Goal: Find specific page/section: Find specific page/section

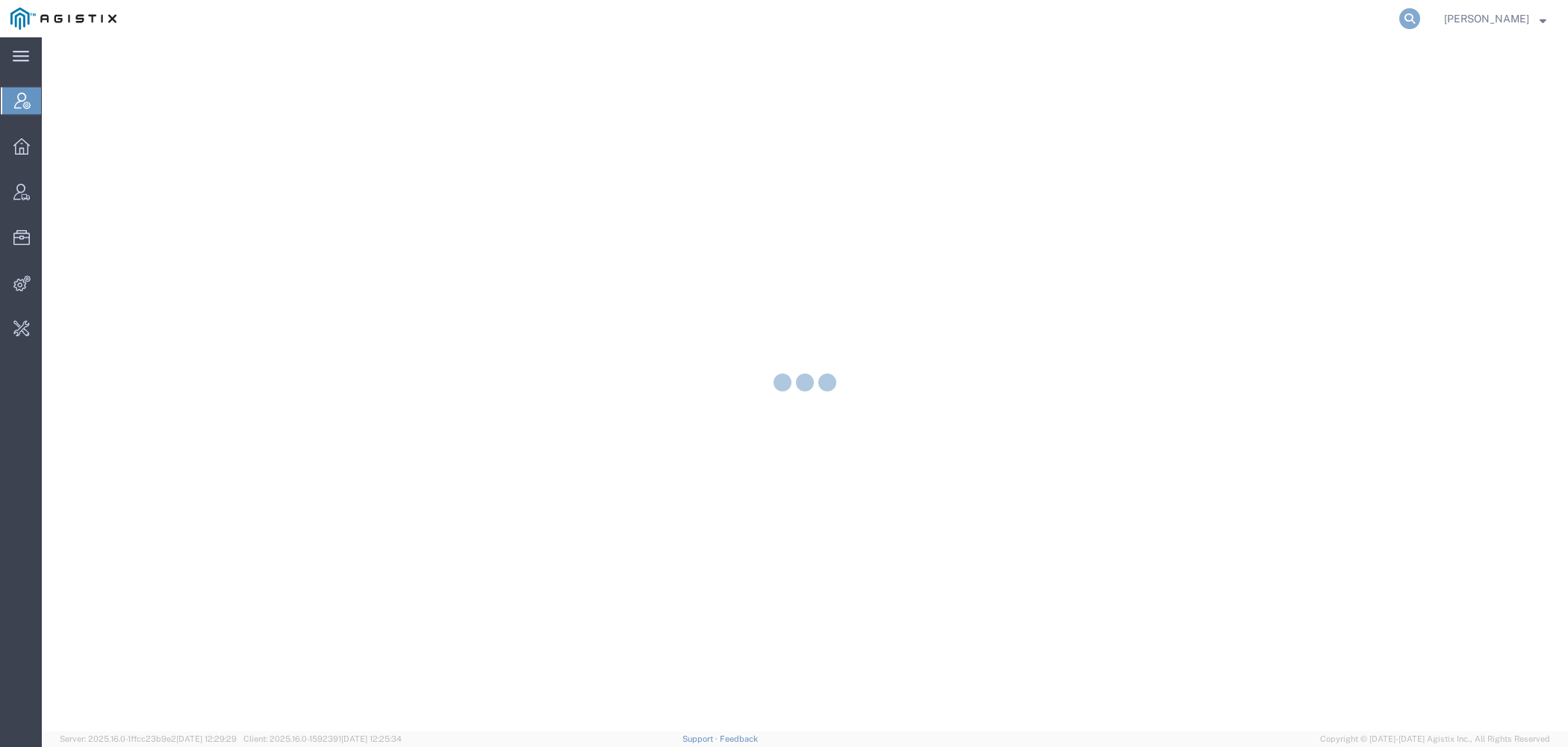
click at [1418, 18] on icon at bounding box center [1409, 19] width 21 height 21
type input "buhbli"
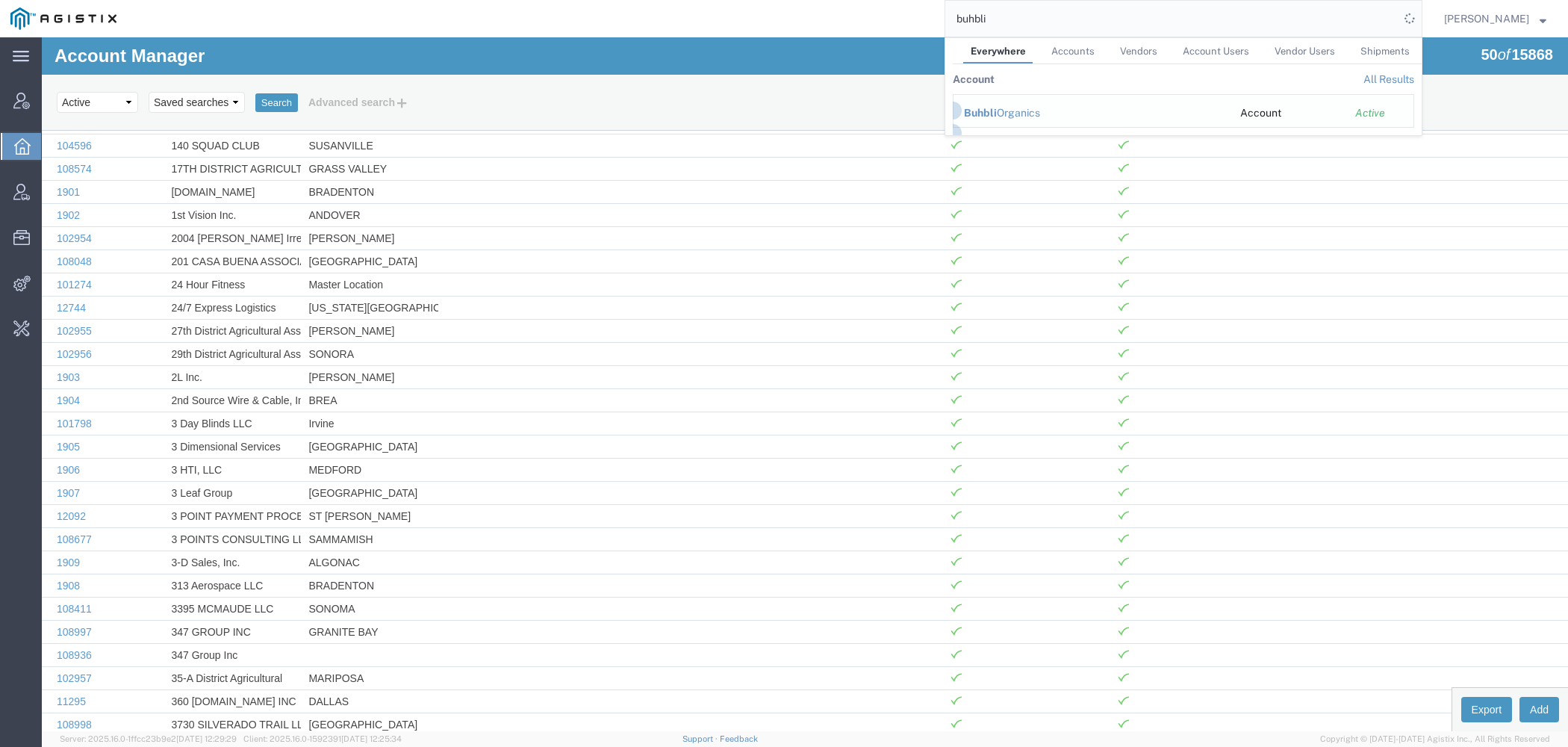
drag, startPoint x: 1024, startPoint y: 112, endPoint x: 982, endPoint y: 75, distance: 56.0
click at [1024, 112] on div "Buhbli Organics" at bounding box center [1091, 113] width 255 height 16
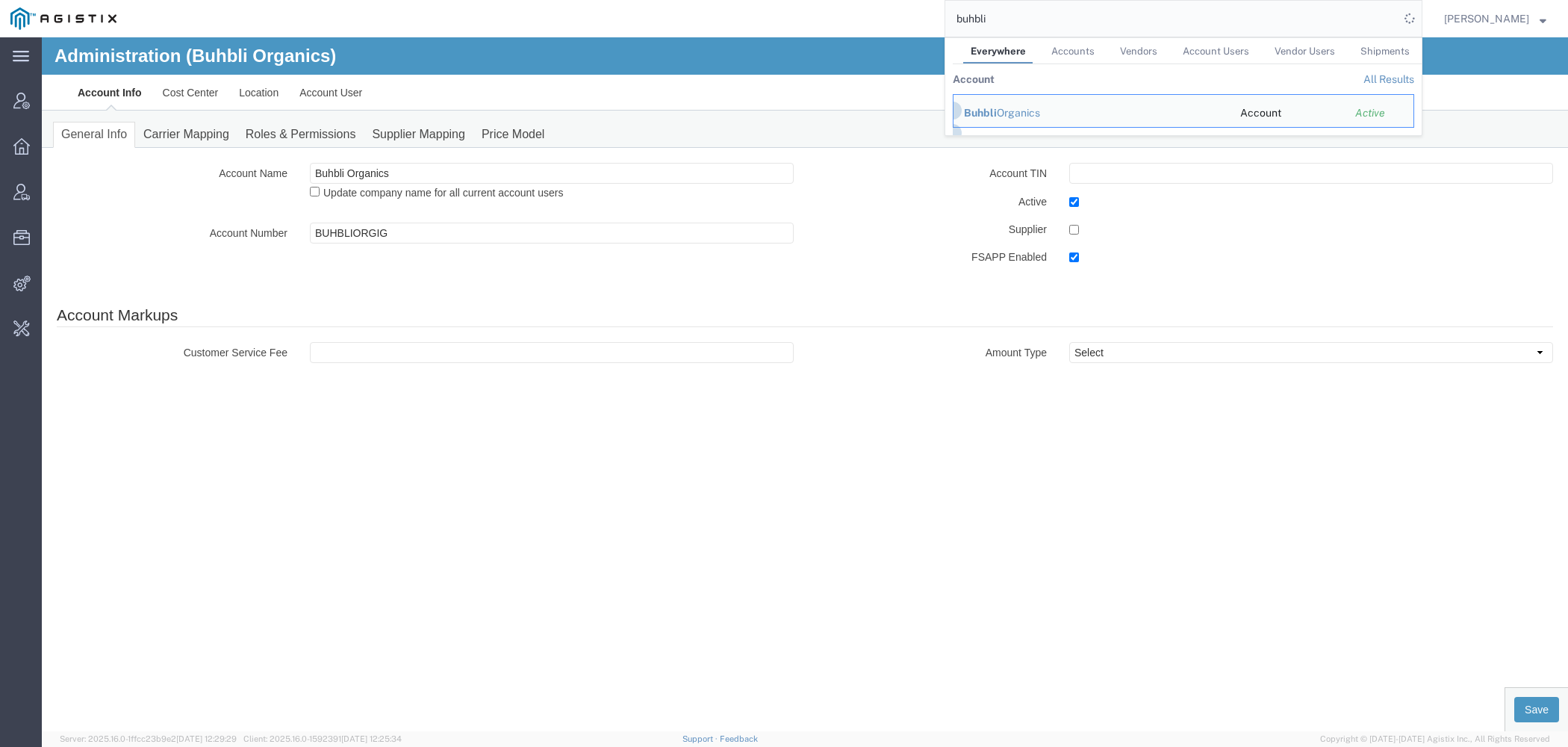
click at [335, 103] on link "Account User" at bounding box center [331, 93] width 84 height 36
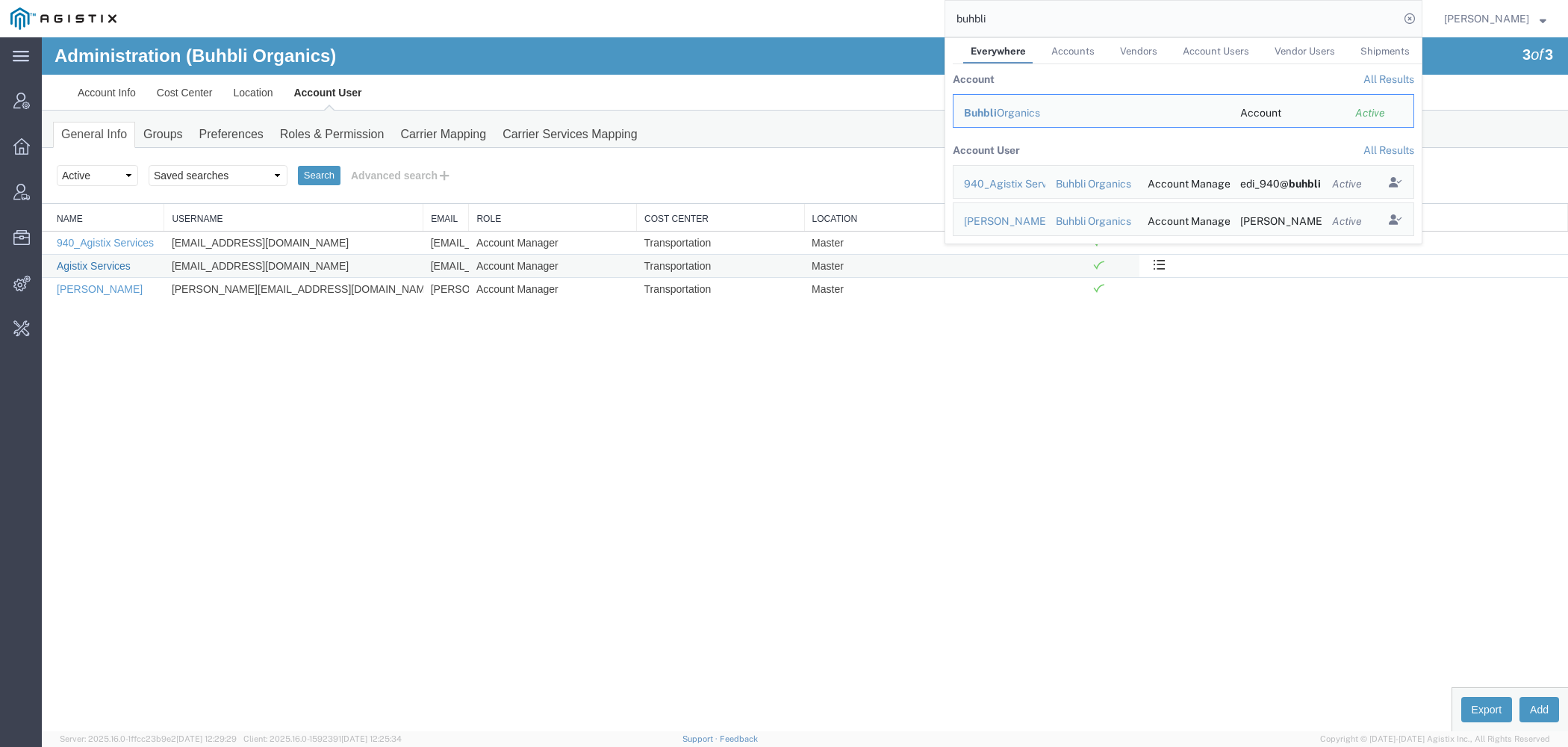
click at [115, 264] on link "Agistix Services" at bounding box center [94, 266] width 74 height 12
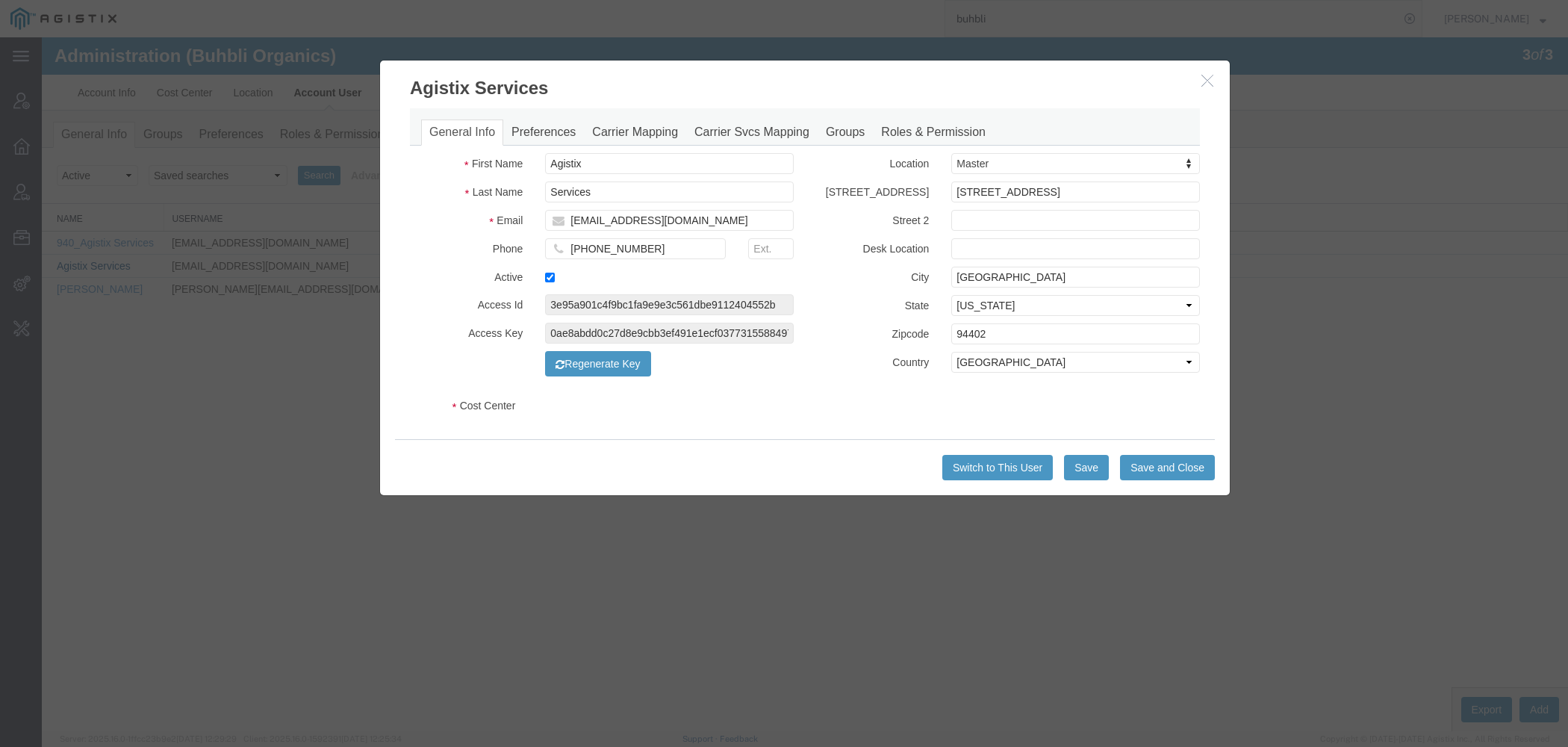
select select "COSTCENTER"
select select "66651"
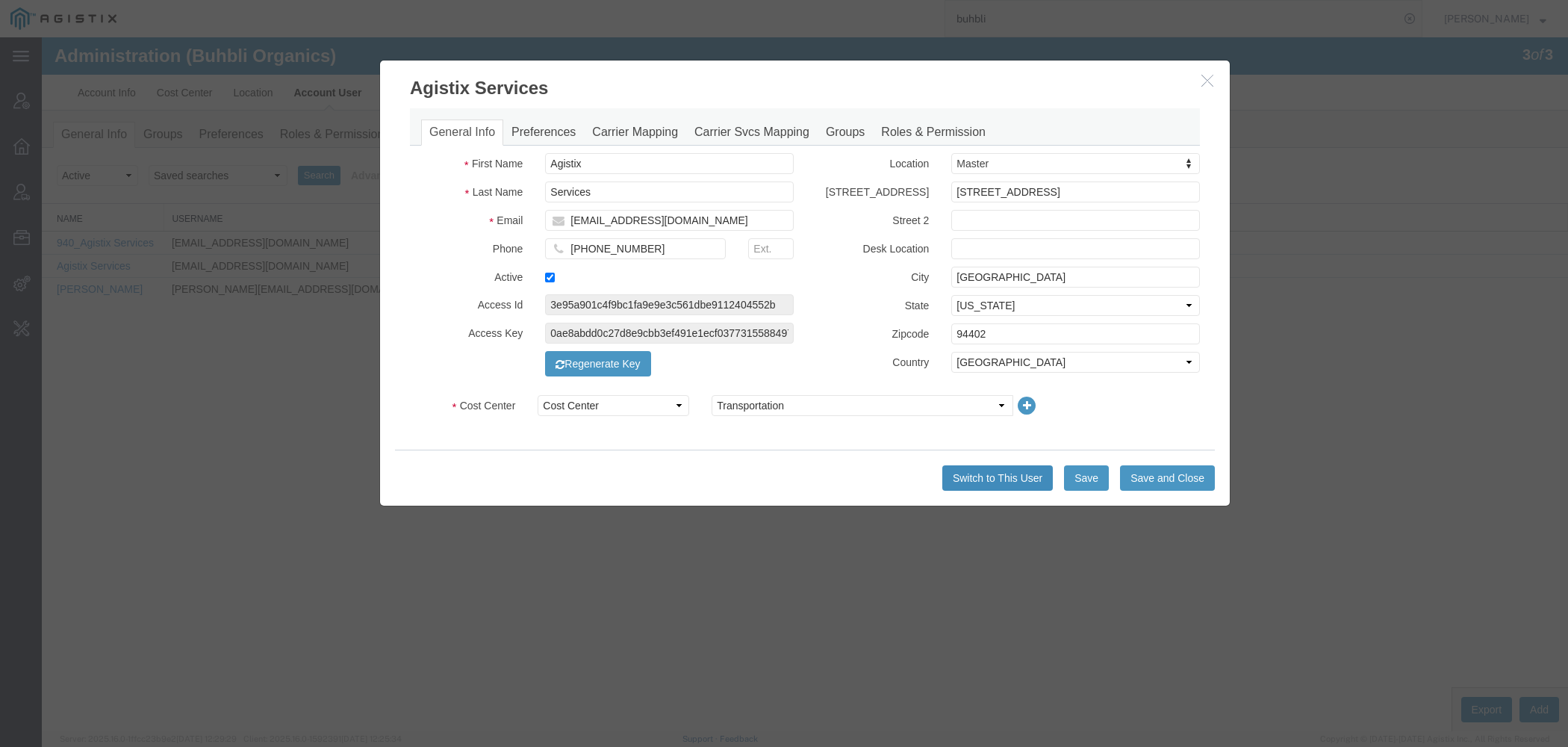
click at [967, 468] on button "Switch to This User" at bounding box center [997, 478] width 111 height 25
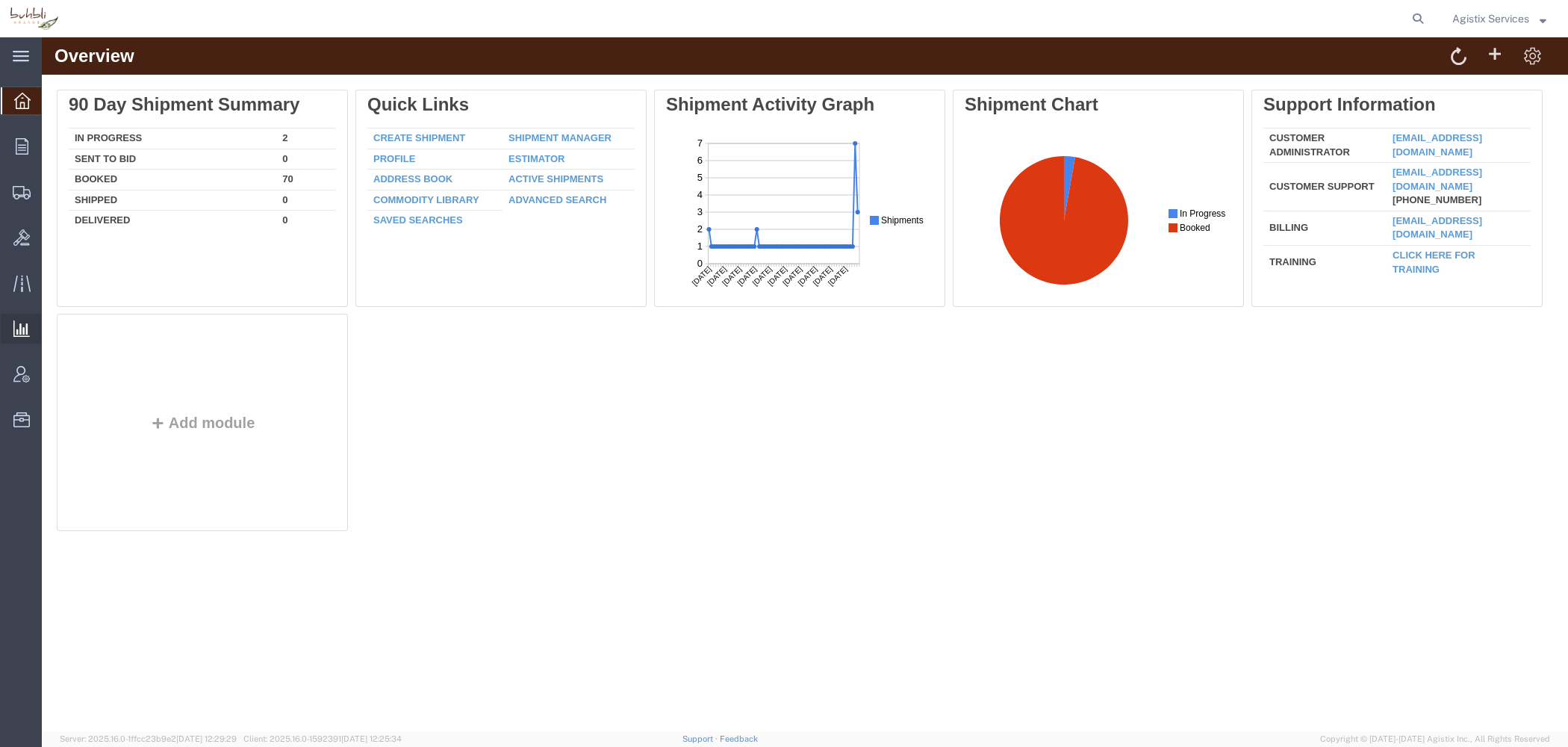
click at [0, 0] on span "Saved Reports" at bounding box center [0, 0] width 0 height 0
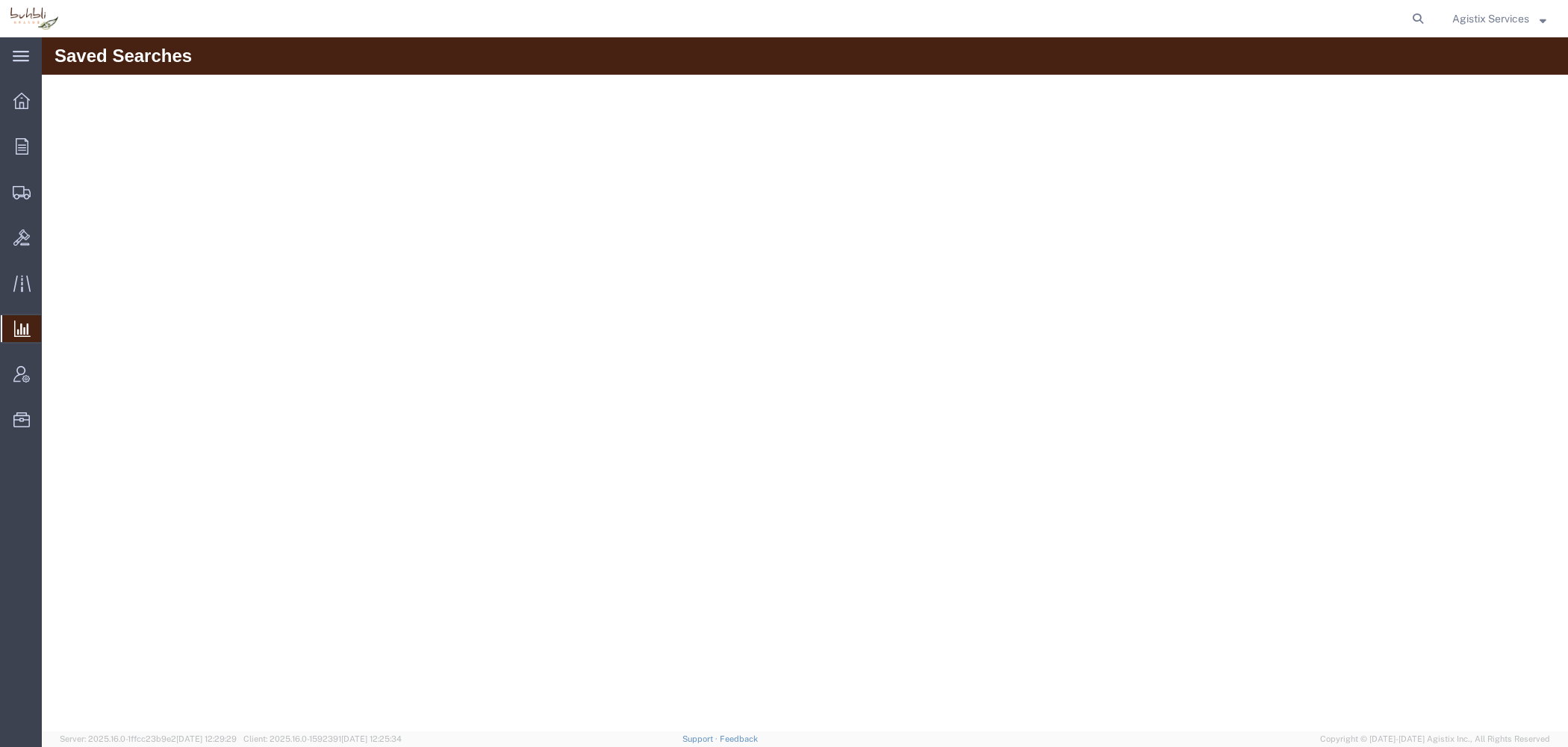
click at [0, 0] on span "Saved Reports" at bounding box center [0, 0] width 0 height 0
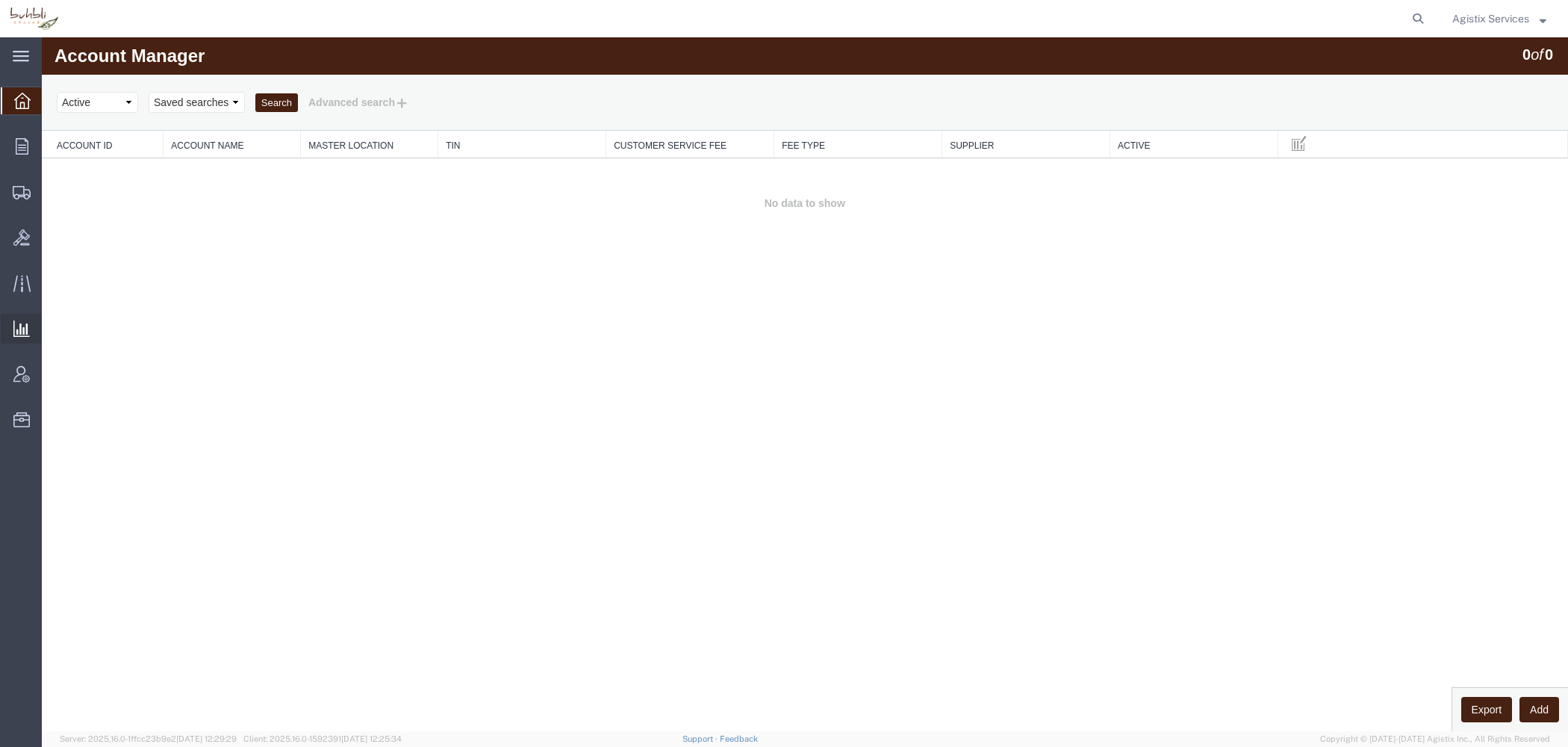
click at [0, 0] on span "Saved Reports" at bounding box center [0, 0] width 0 height 0
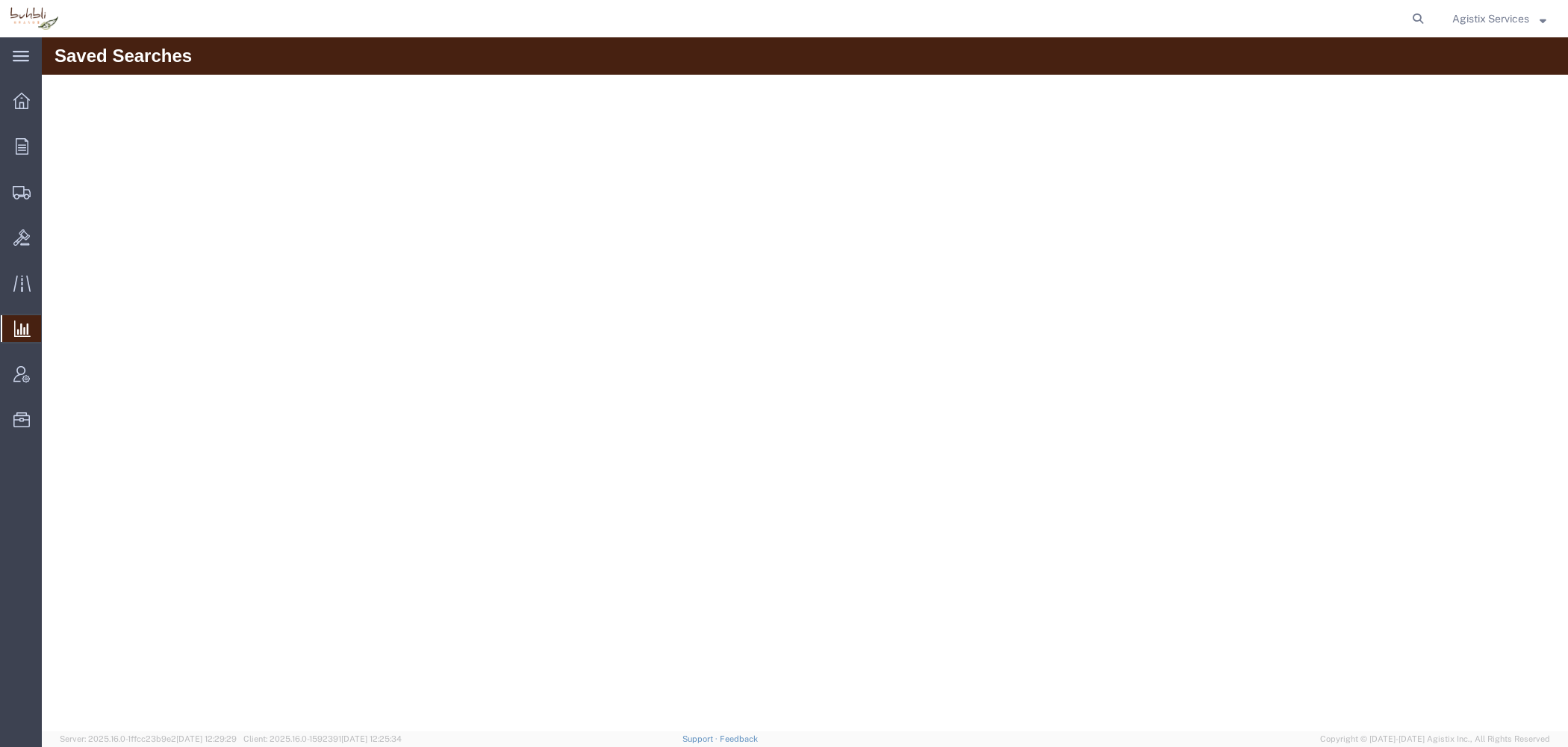
click at [0, 0] on span "Saved Reports" at bounding box center [0, 0] width 0 height 0
